Goal: Complete application form: Complete application form

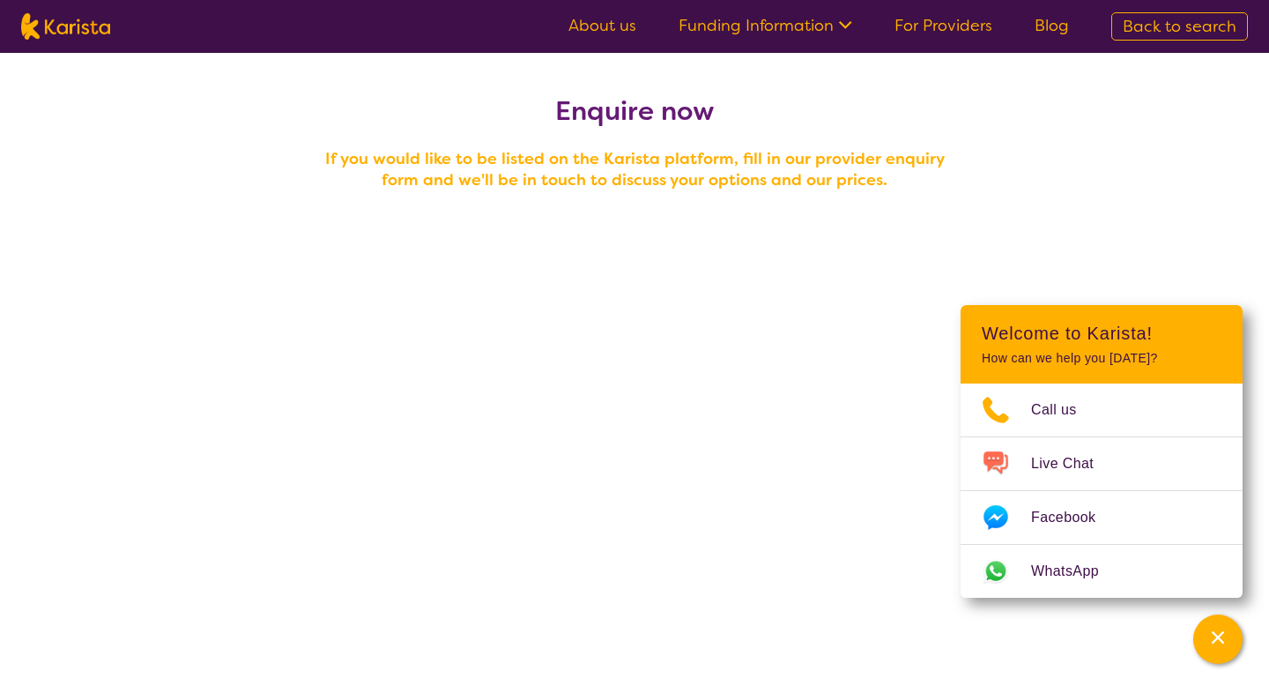
select select "tfa_100"
select select "tfa_87"
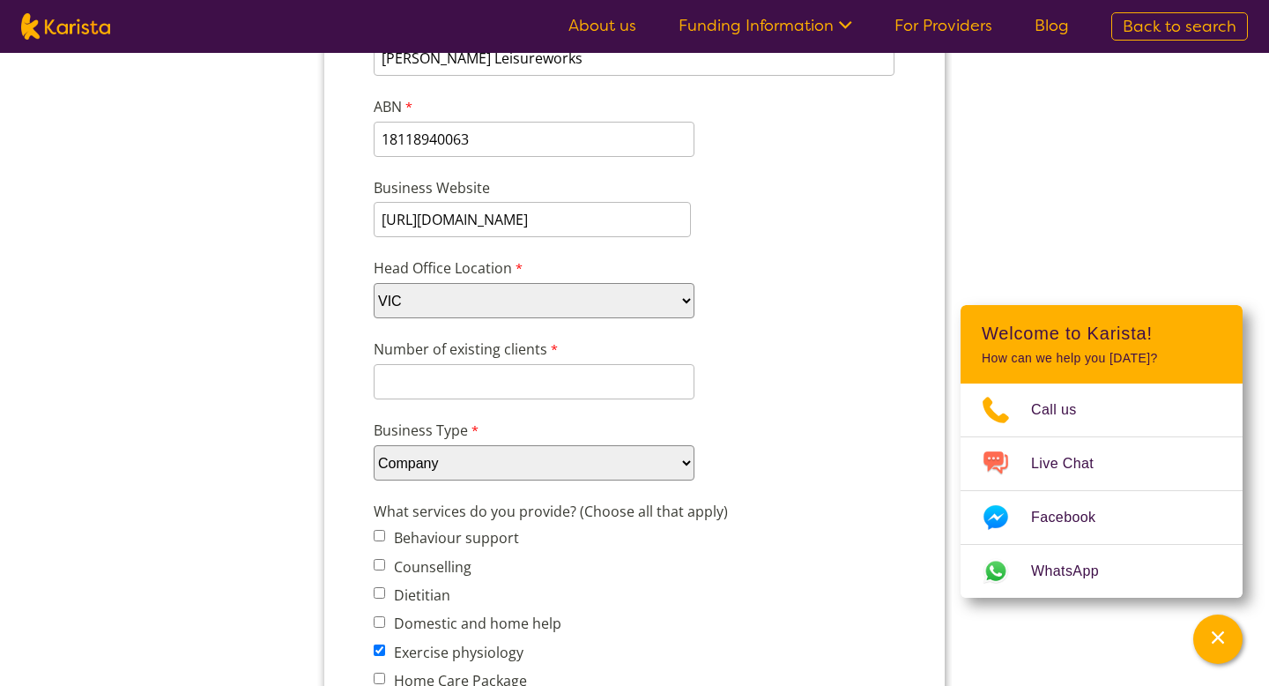
scroll to position [402, 0]
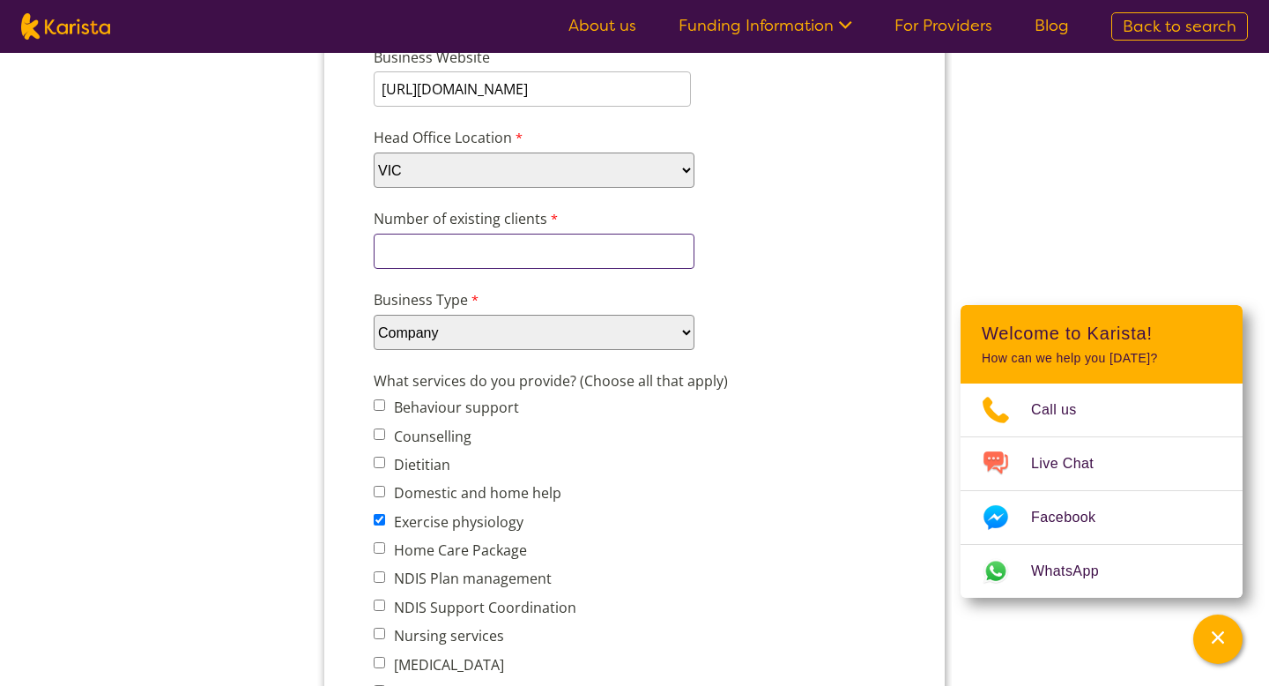
click at [531, 244] on input "Number of existing clients" at bounding box center [534, 251] width 321 height 35
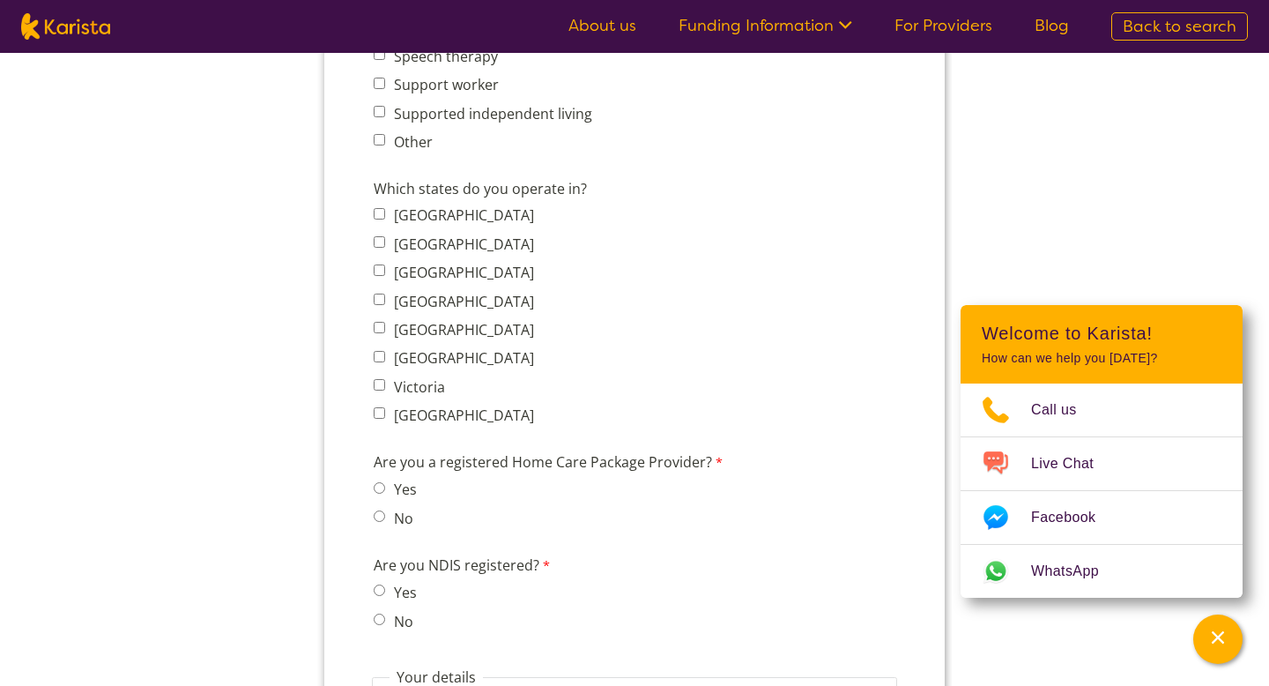
scroll to position [1357, 0]
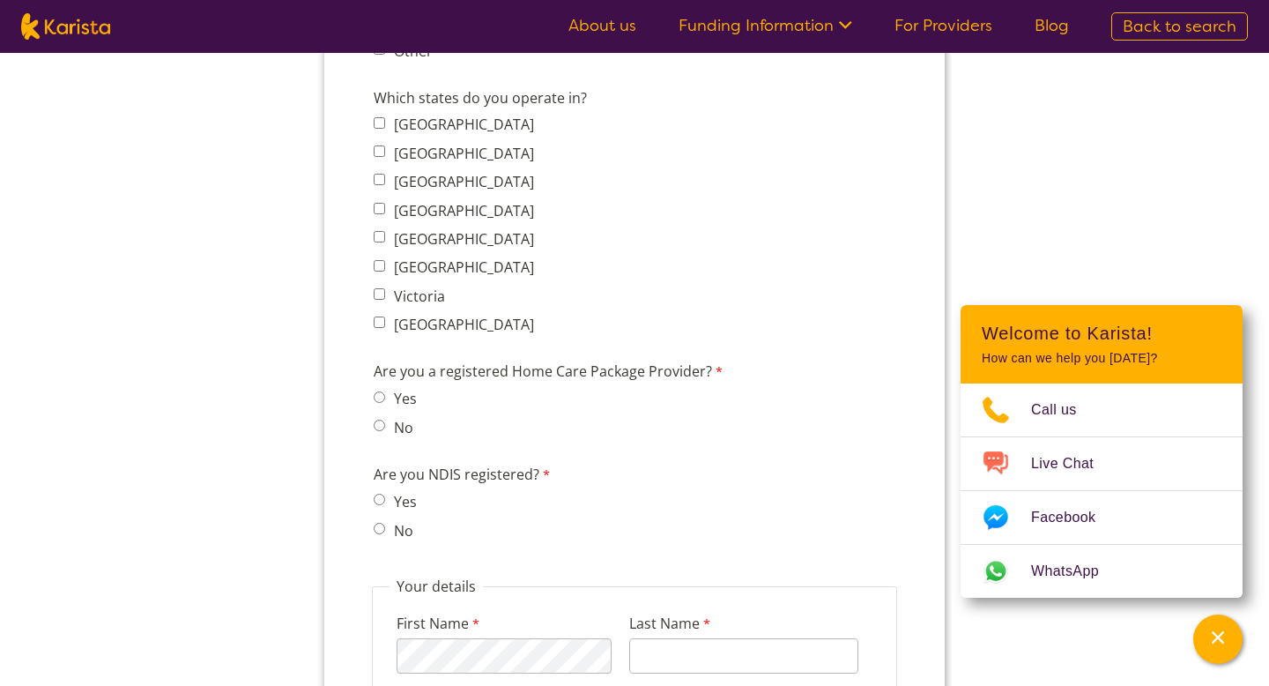
click at [381, 294] on span "[GEOGRAPHIC_DATA] [GEOGRAPHIC_DATA] [GEOGRAPHIC_DATA] [GEOGRAPHIC_DATA] [GEOGRA…" at bounding box center [459, 224] width 171 height 225
click at [380, 284] on span "Victoria" at bounding box center [459, 296] width 171 height 25
click at [378, 288] on input "Victoria" at bounding box center [379, 293] width 11 height 11
checkbox input "true"
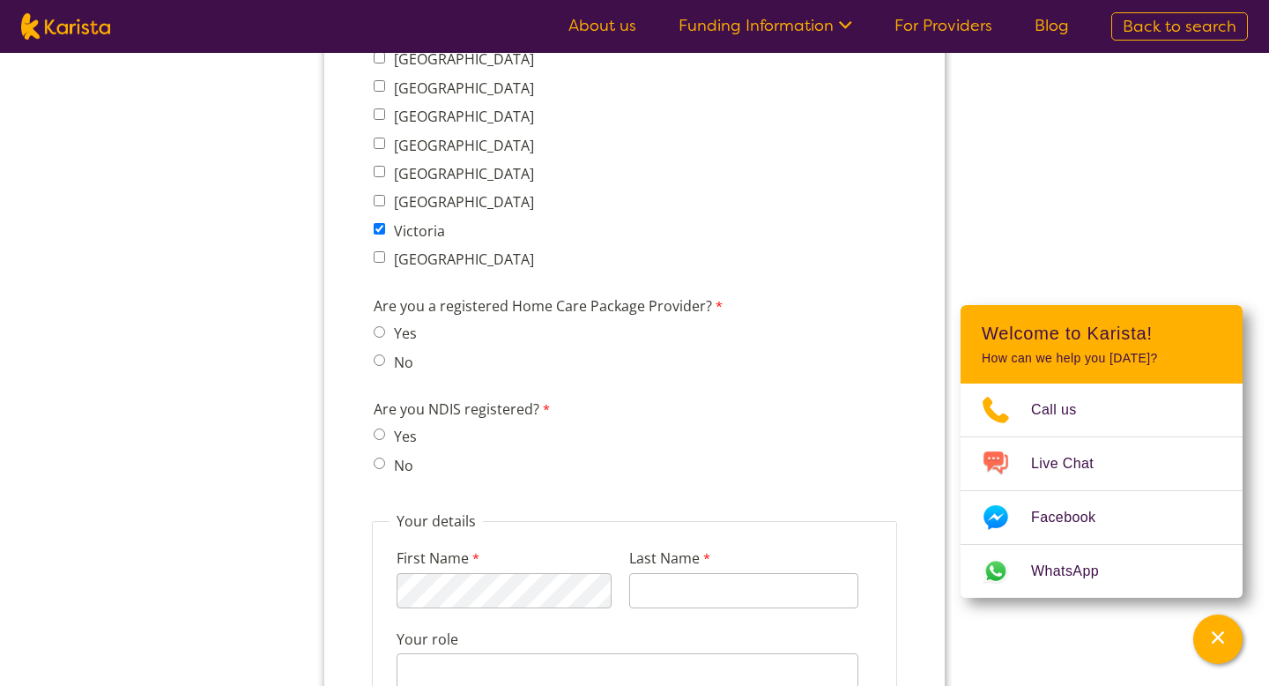
scroll to position [1490, 0]
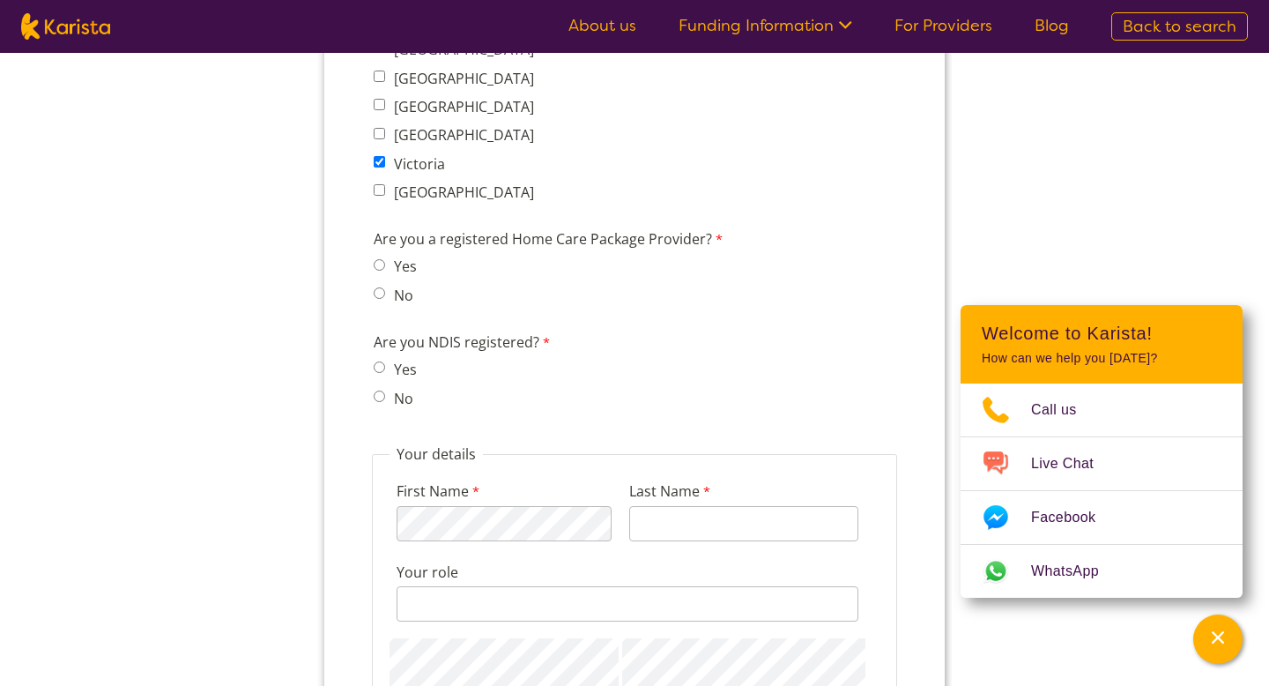
click at [381, 287] on input "No" at bounding box center [379, 292] width 11 height 11
radio input "true"
click at [376, 361] on input "Yes" at bounding box center [379, 366] width 11 height 11
radio input "true"
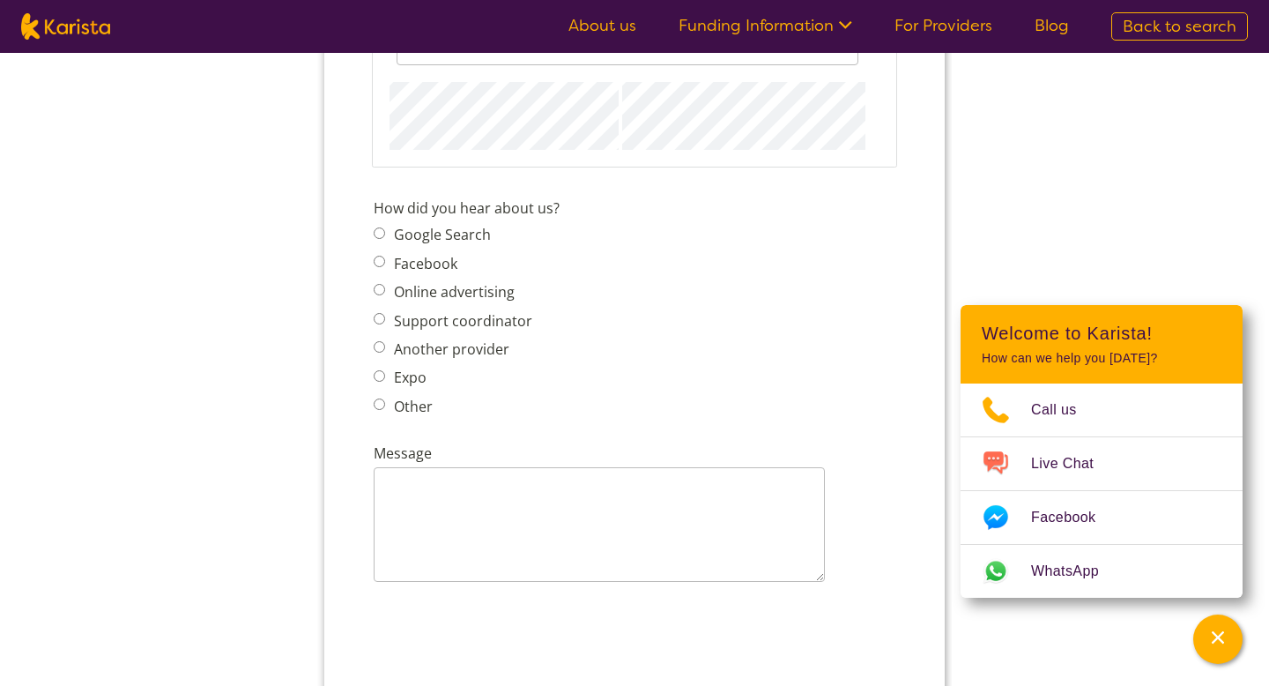
scroll to position [2108, 0]
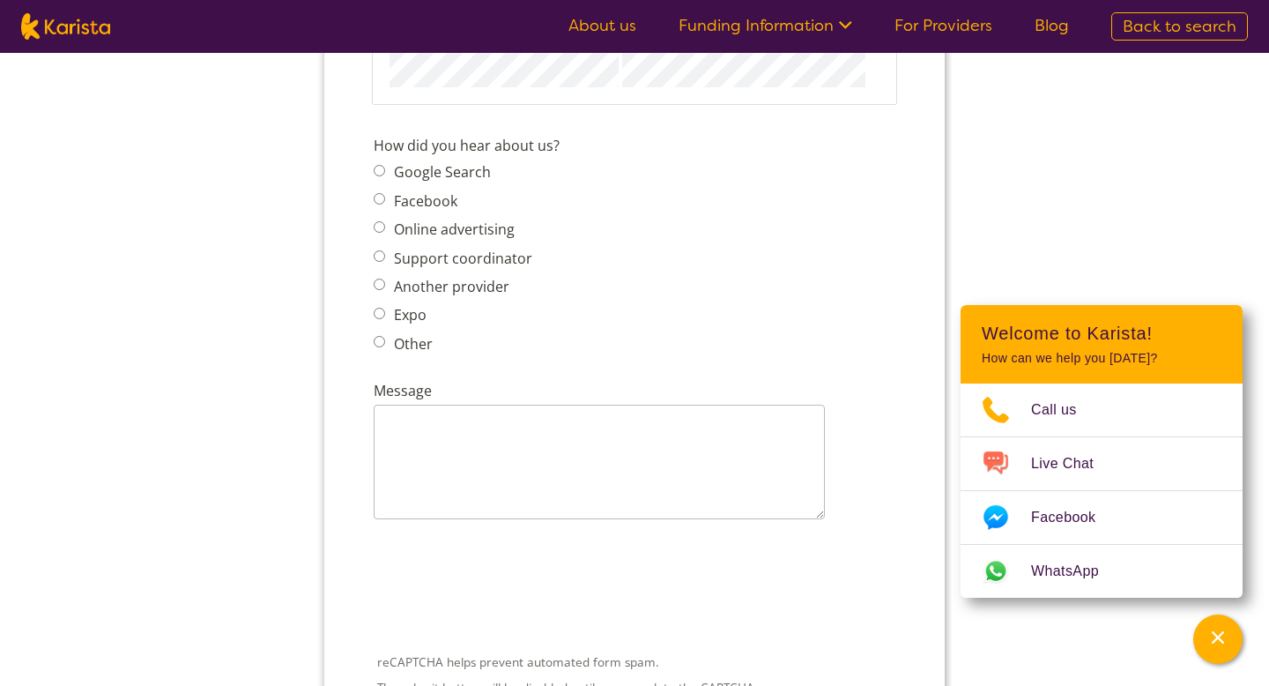
click at [380, 336] on input "Other" at bounding box center [379, 341] width 11 height 11
radio input "true"
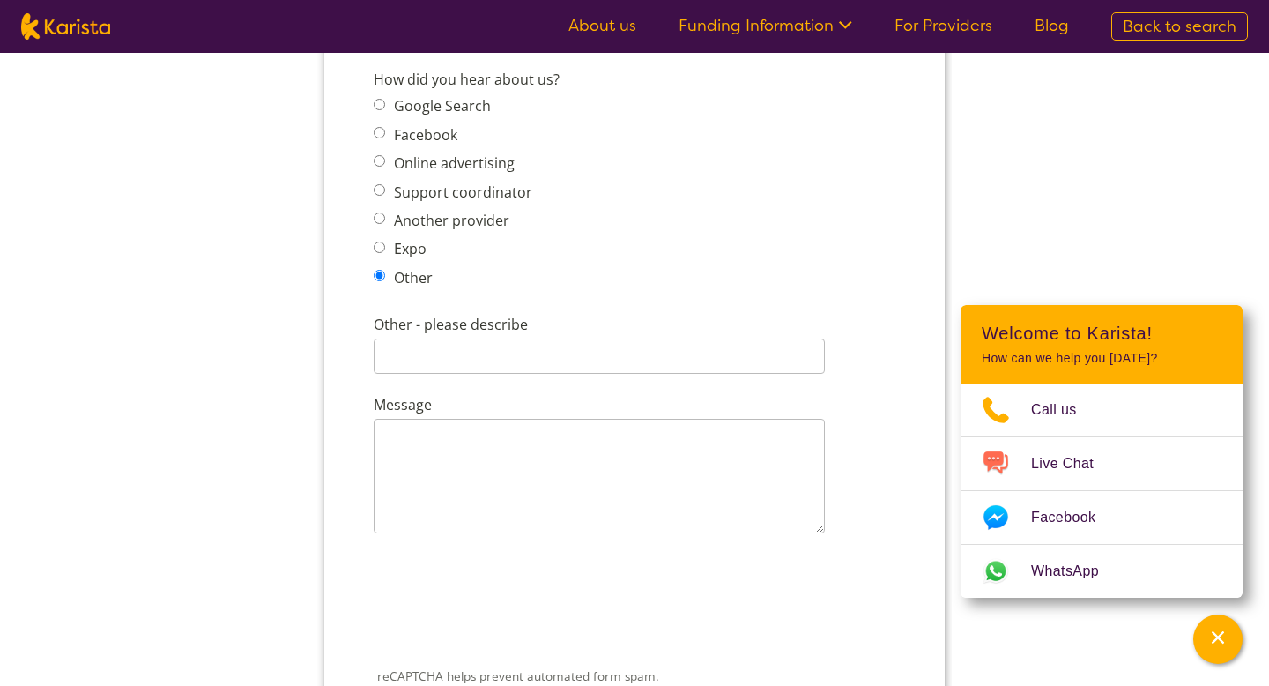
scroll to position [2099, 0]
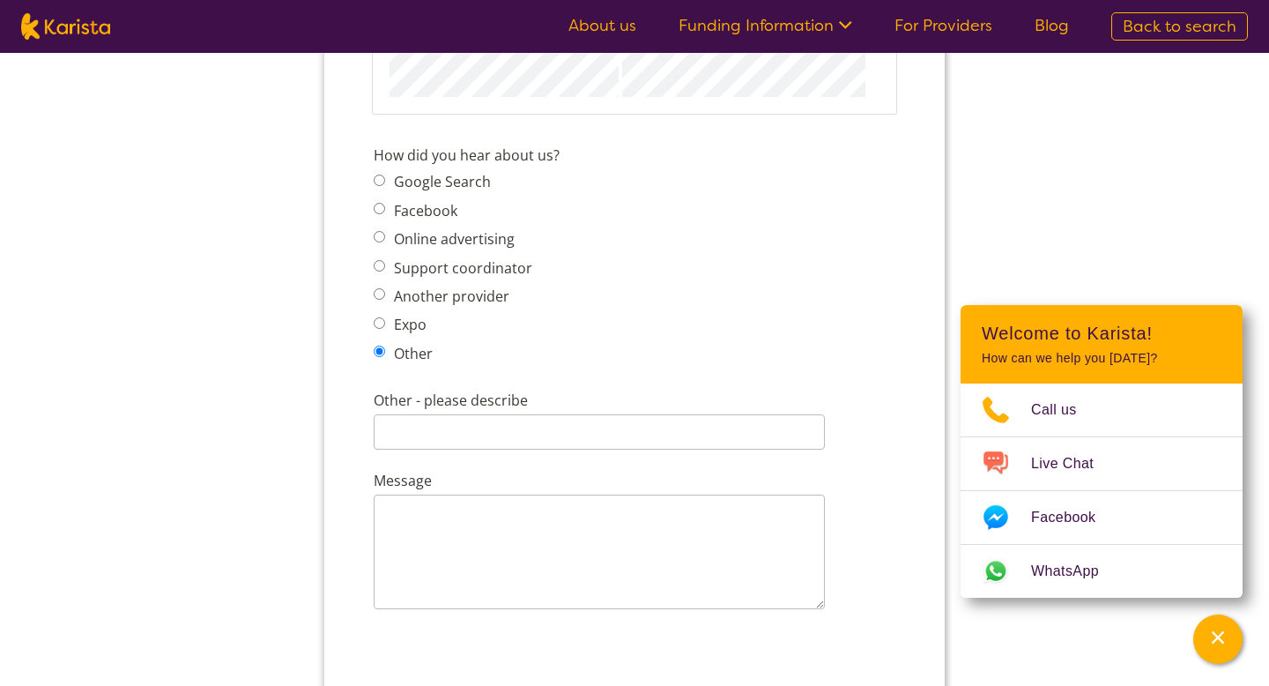
click at [381, 175] on input "Google Search" at bounding box center [379, 180] width 11 height 11
radio input "true"
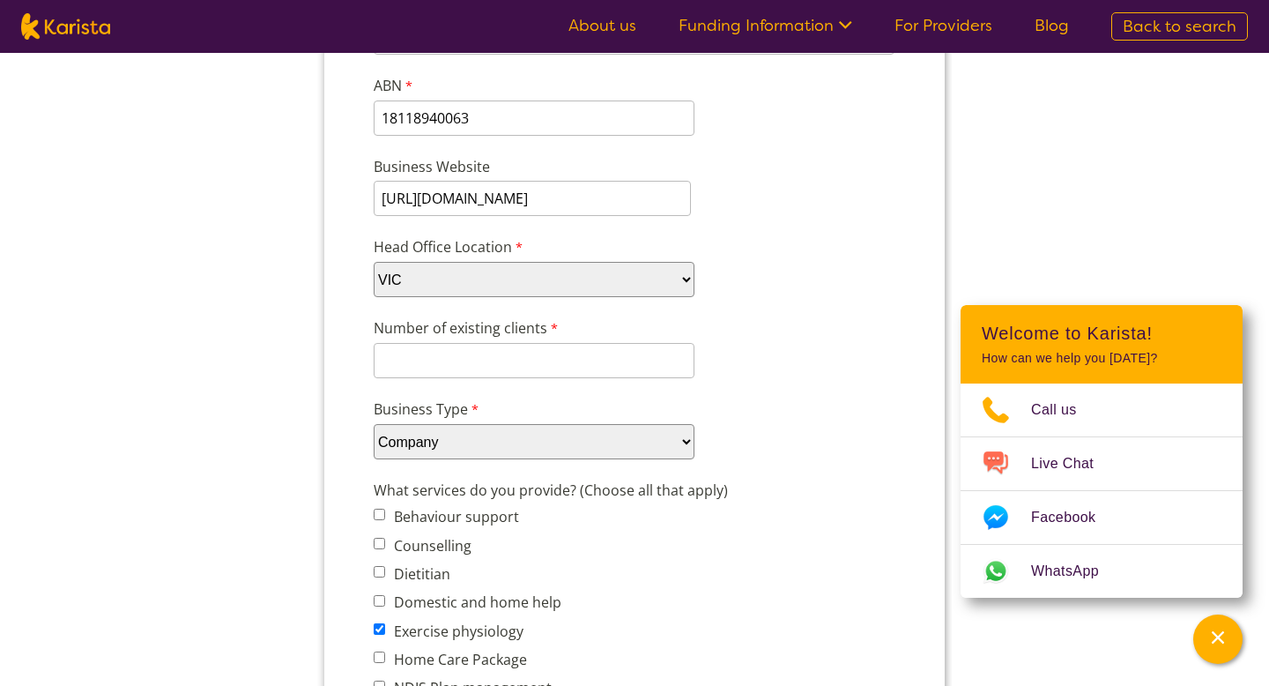
scroll to position [271, 0]
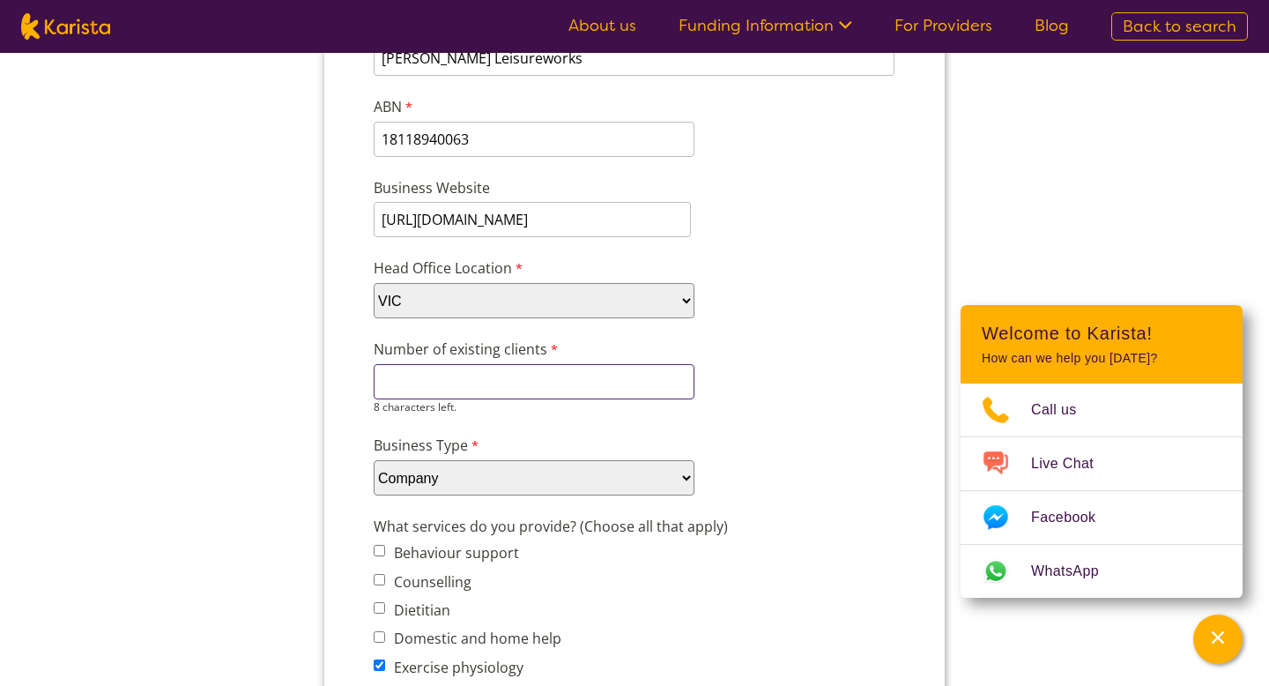
click at [564, 390] on input "Number of existing clients" at bounding box center [534, 381] width 321 height 35
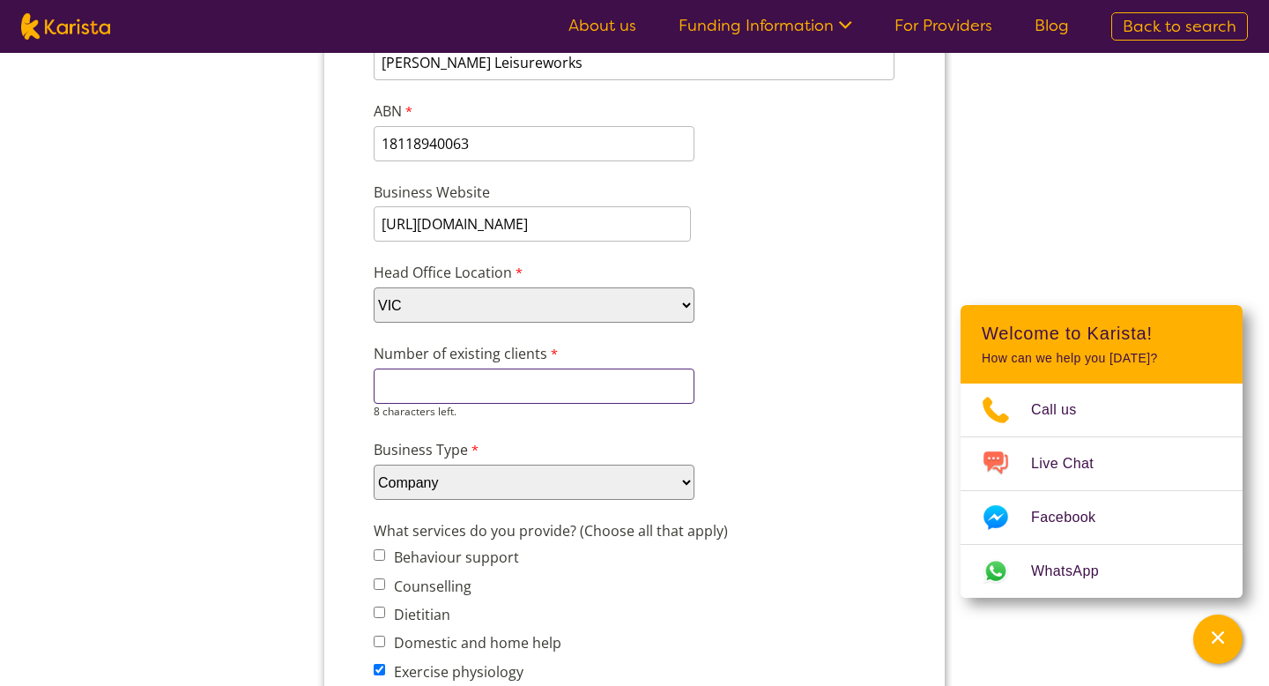
scroll to position [272, 0]
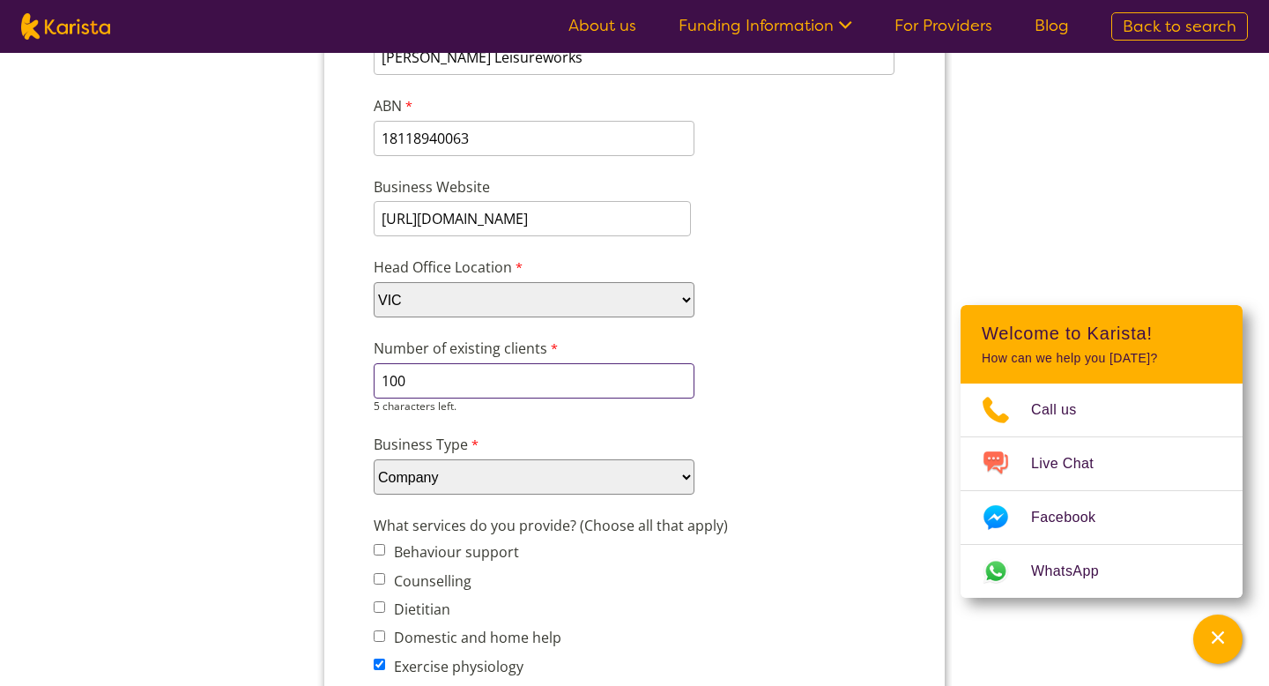
type input "100"
